Goal: Task Accomplishment & Management: Manage account settings

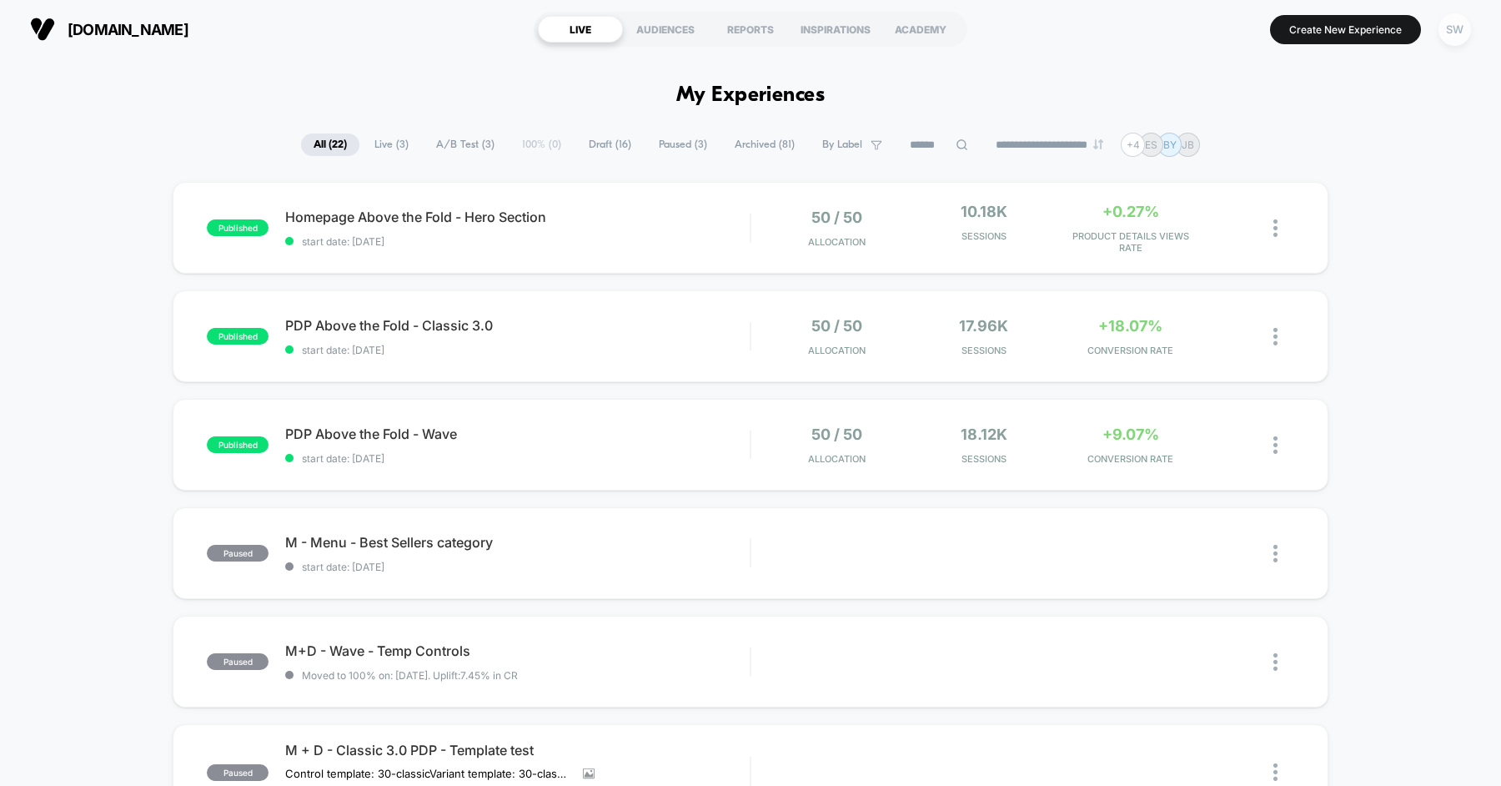
click at [1457, 33] on div "SW" at bounding box center [1454, 29] width 33 height 33
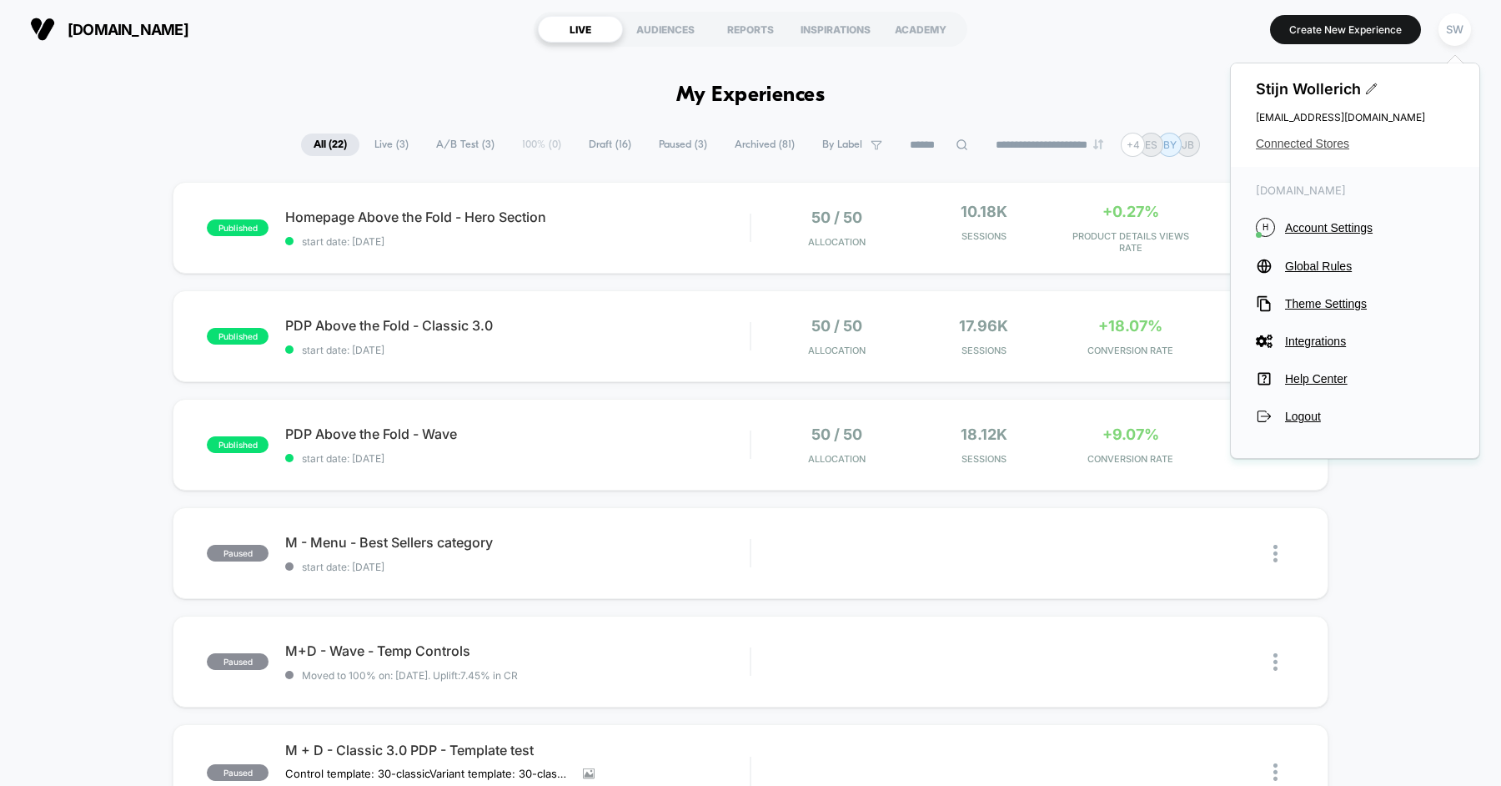
click at [1305, 144] on span "Connected Stores" at bounding box center [1355, 143] width 198 height 13
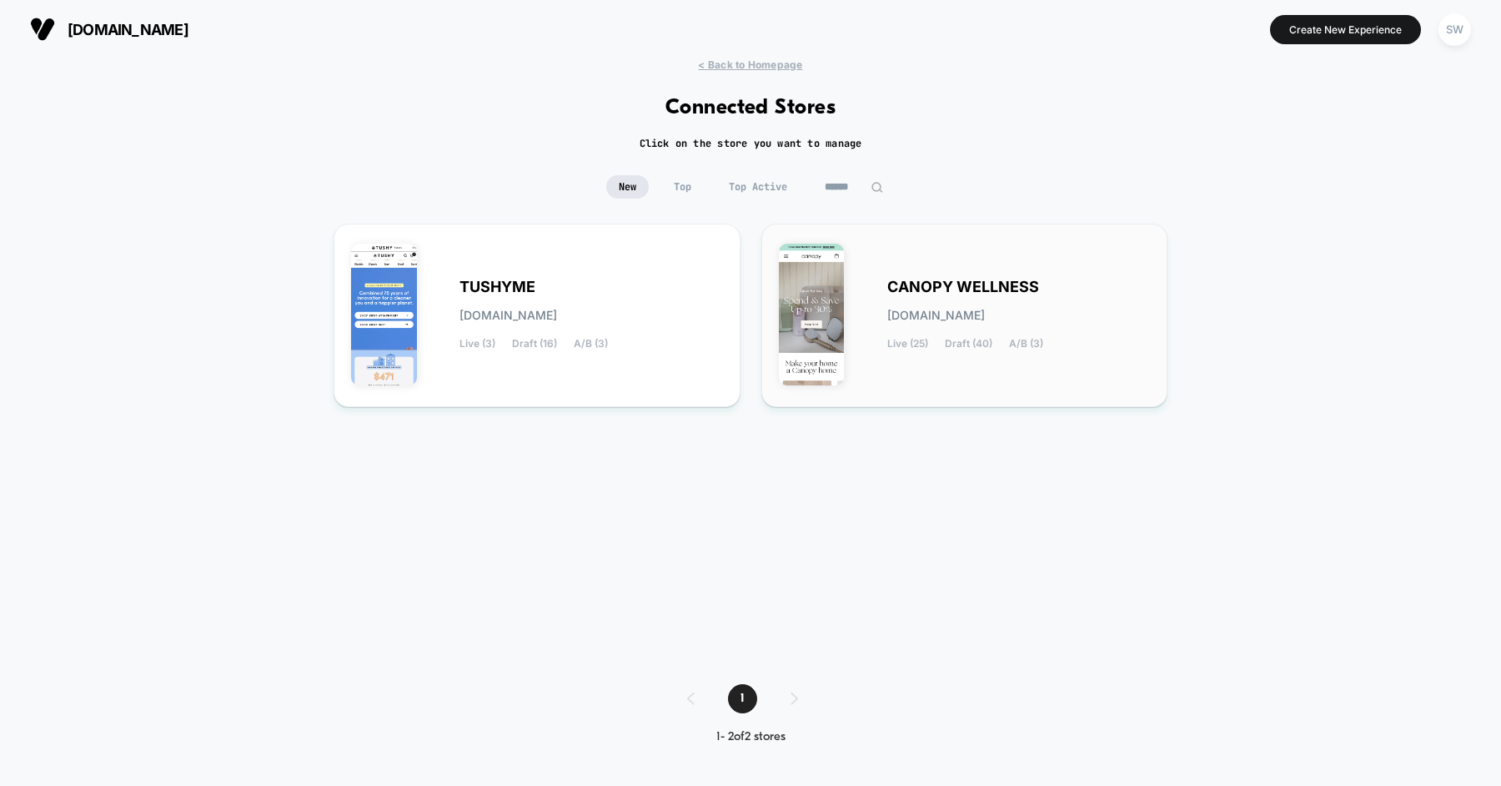
click at [921, 293] on span "CANOPY WELLNESS" at bounding box center [963, 287] width 152 height 12
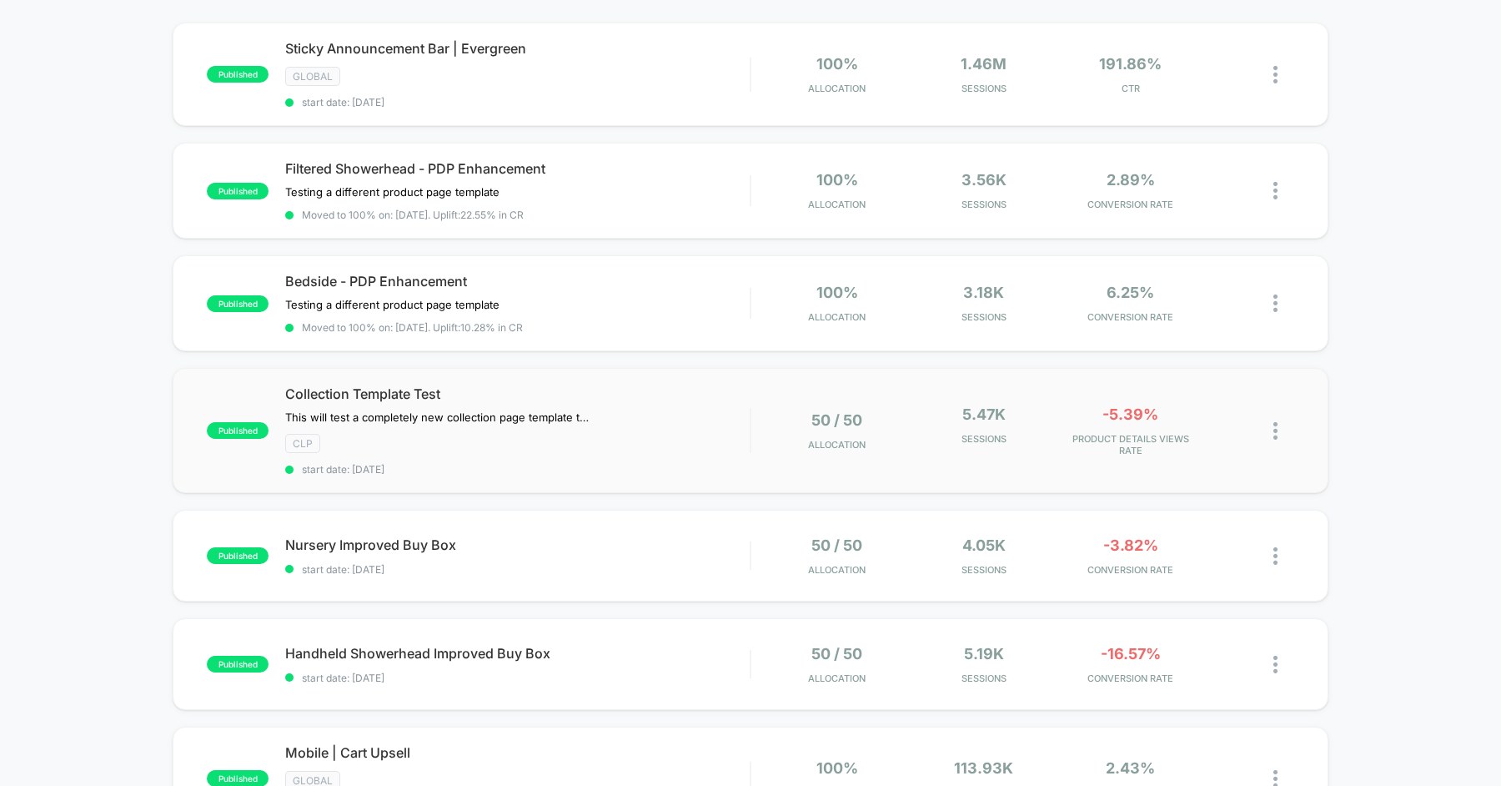
scroll to position [164, 0]
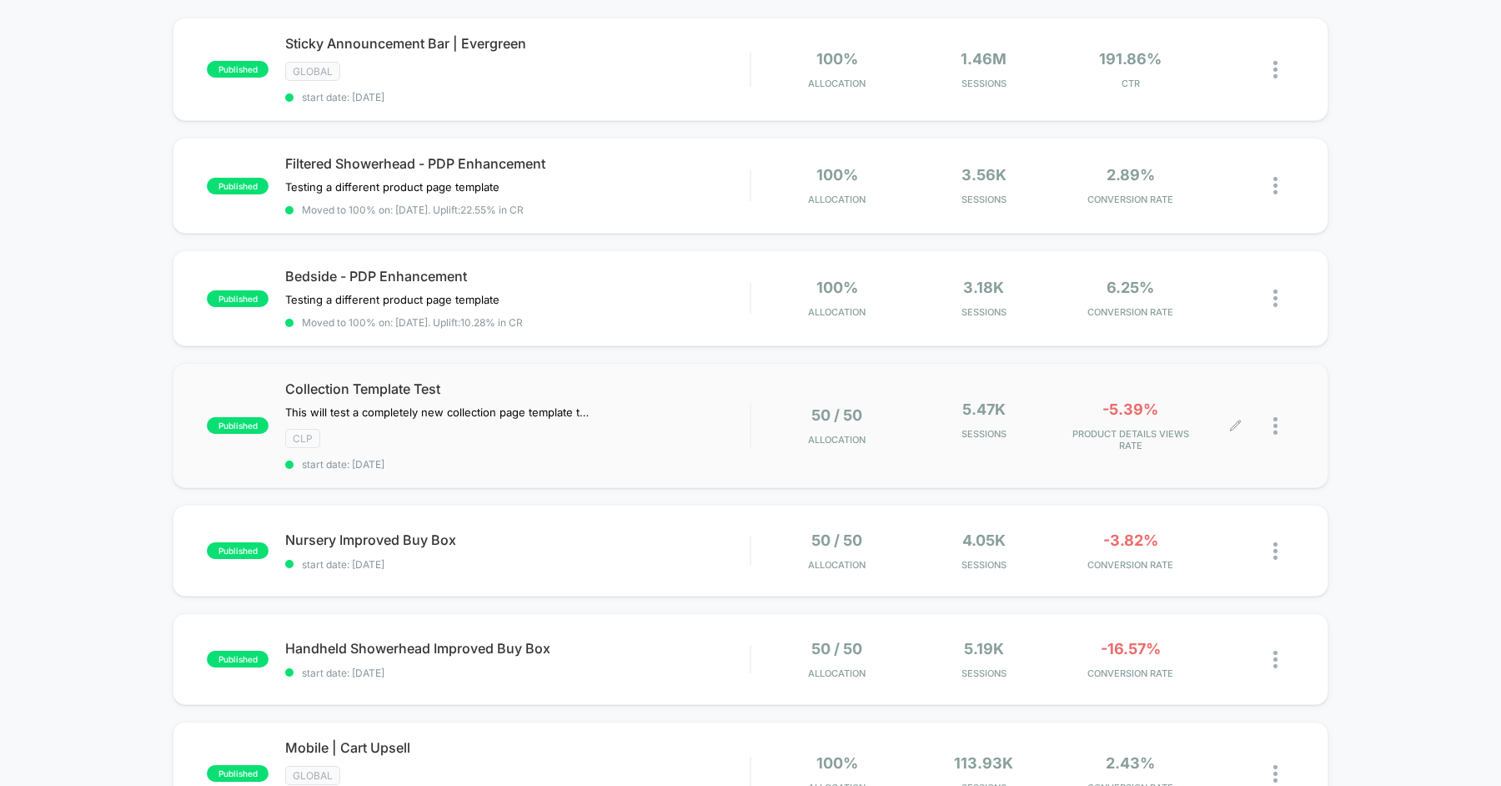
click at [1272, 416] on div at bounding box center [1265, 425] width 58 height 51
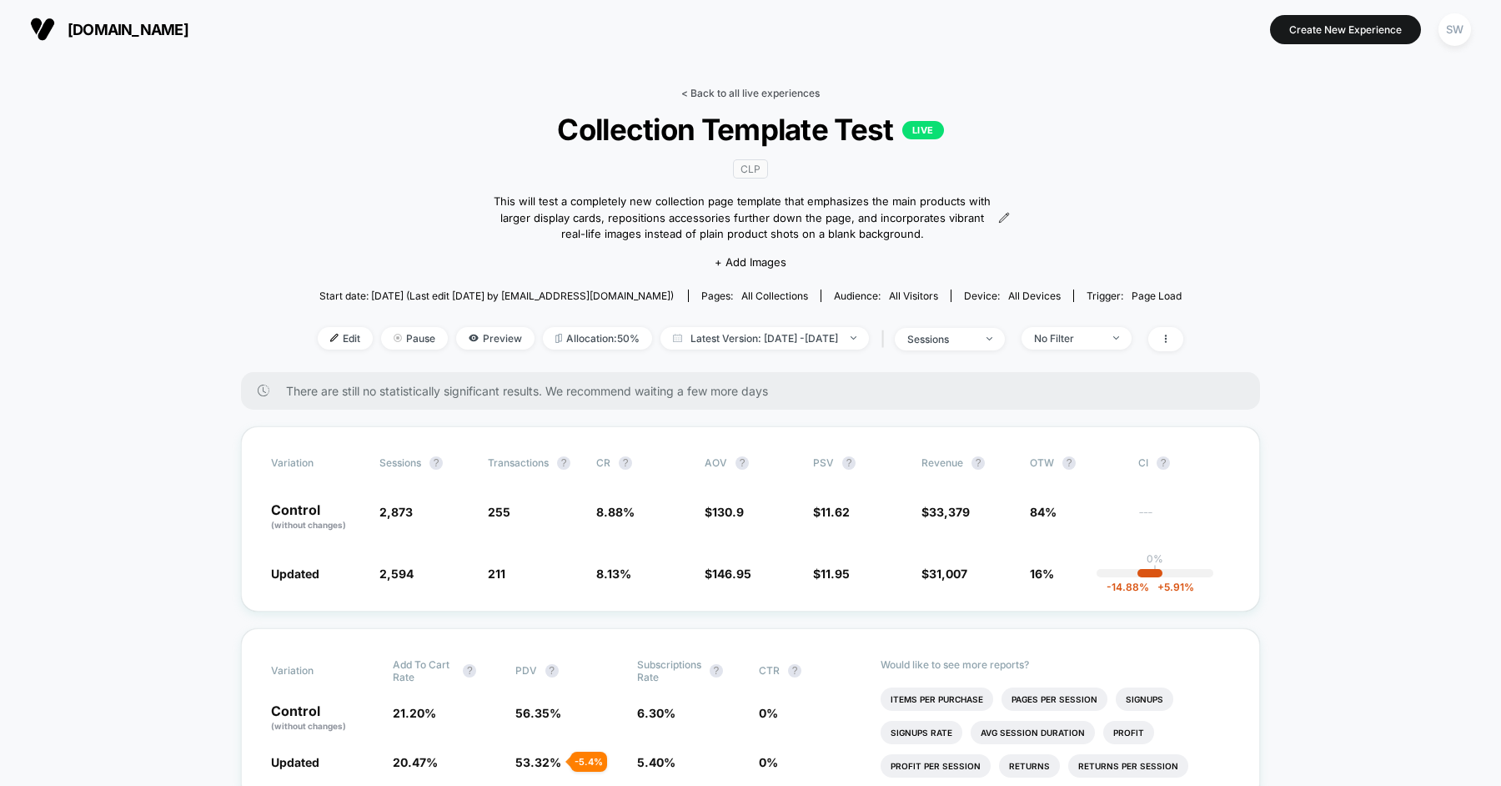
click at [735, 97] on link "< Back to all live experiences" at bounding box center [750, 93] width 138 height 13
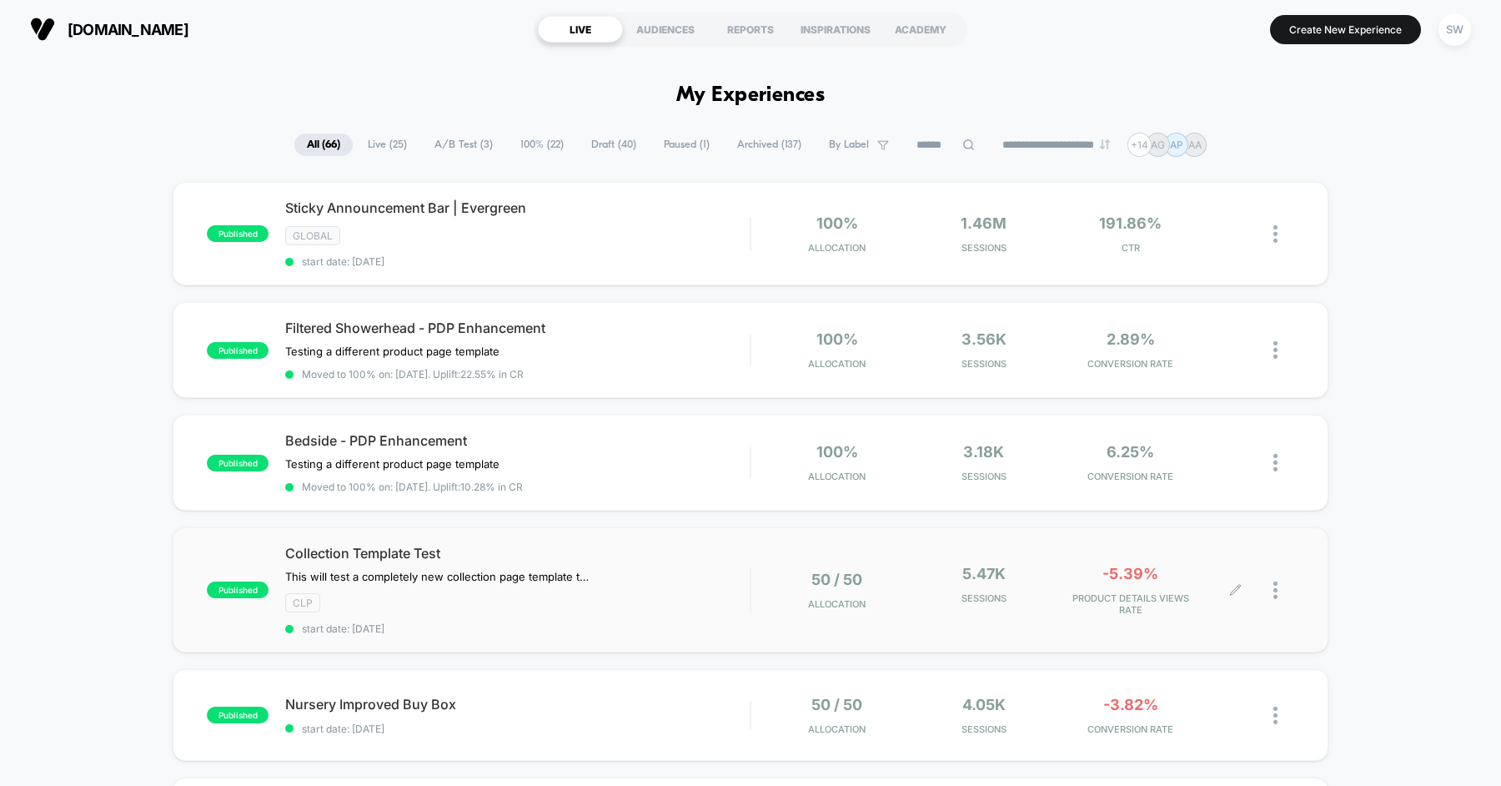
click at [1271, 577] on div at bounding box center [1265, 590] width 58 height 51
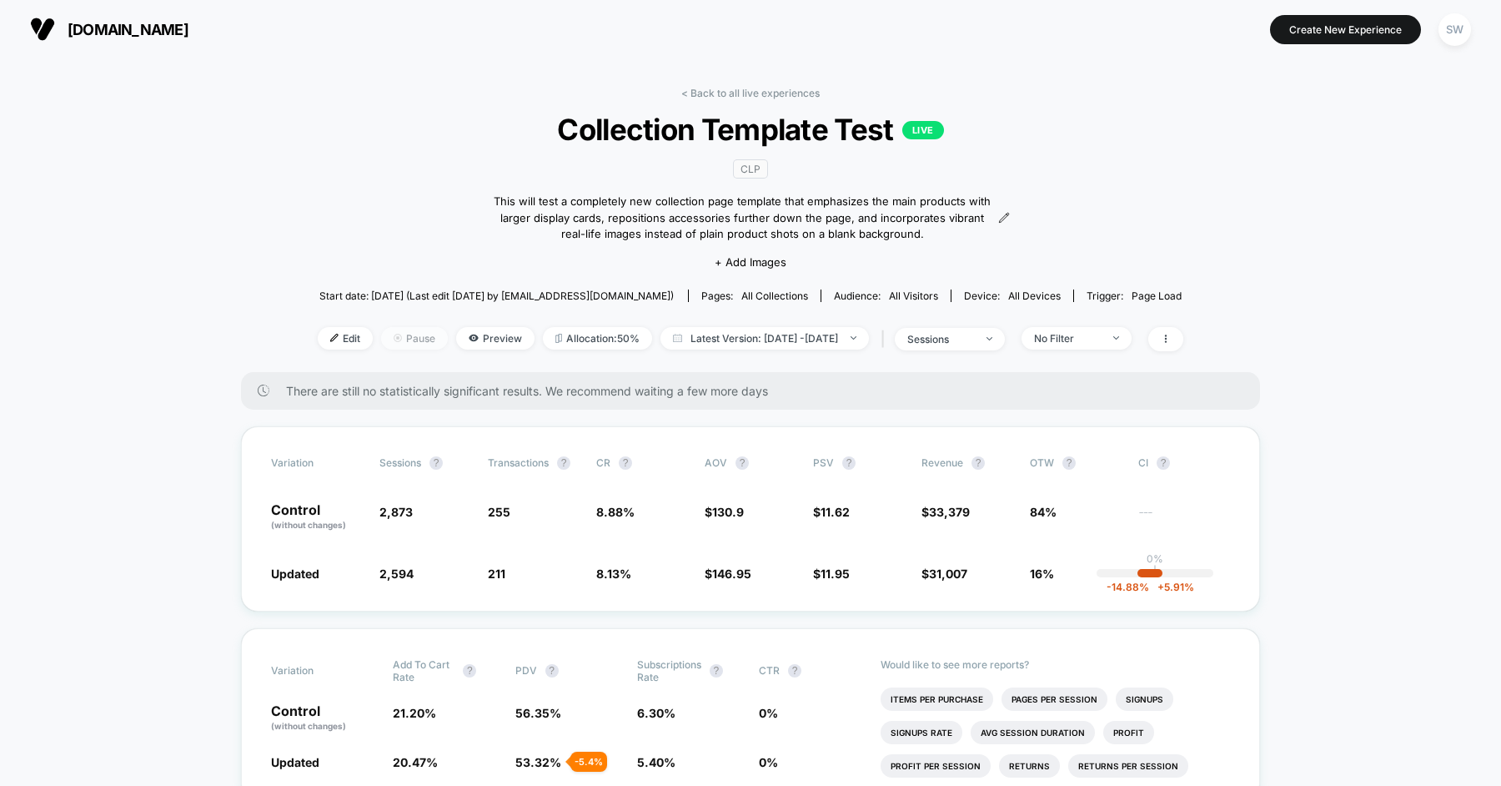
click at [399, 339] on span "Pause" at bounding box center [414, 338] width 67 height 23
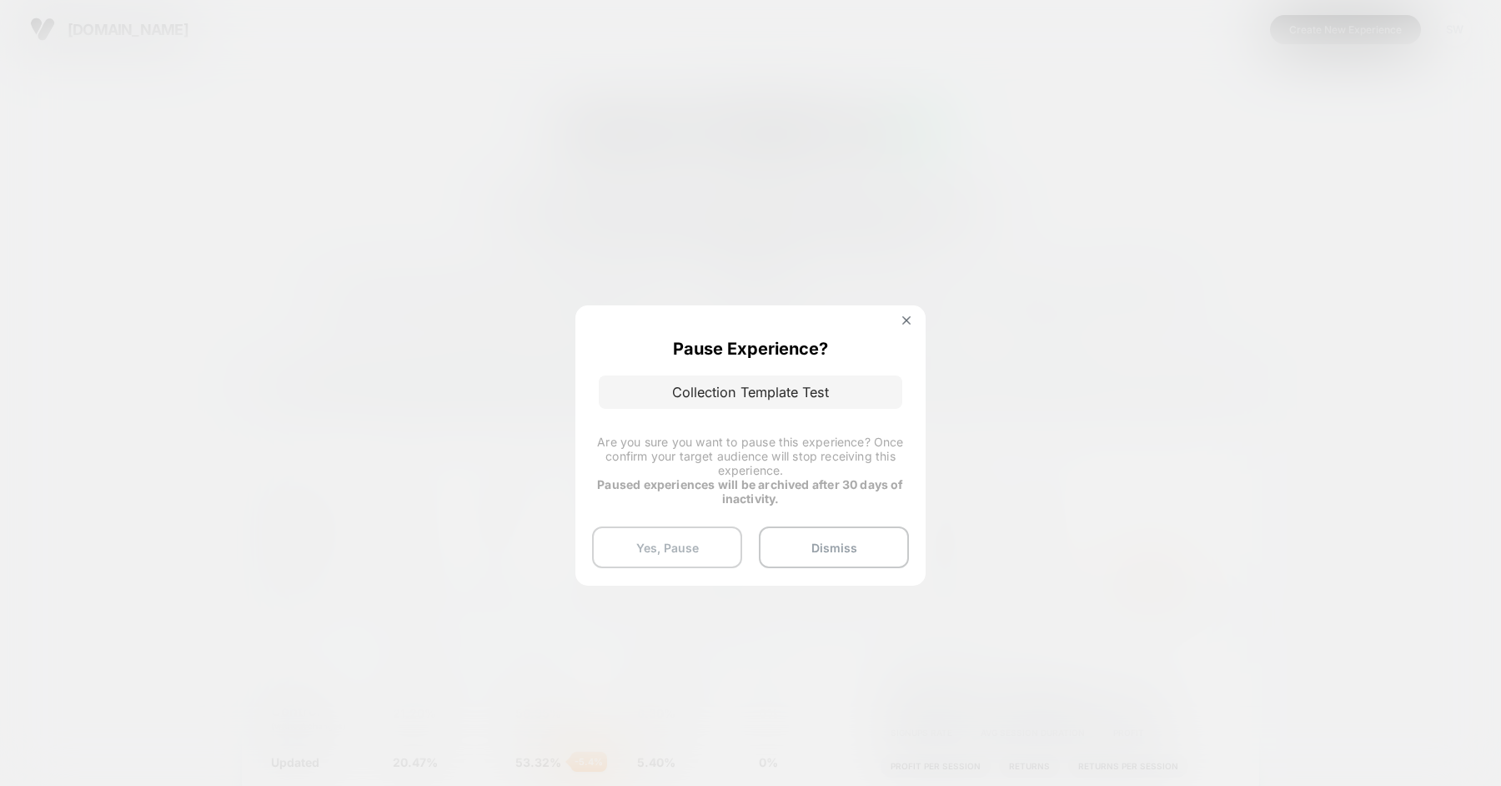
click at [690, 540] on button "Yes, Pause" at bounding box center [667, 547] width 150 height 42
